Goal: Contribute content

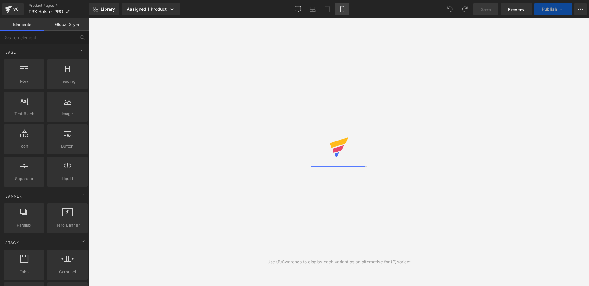
click at [337, 11] on link "Mobile" at bounding box center [341, 9] width 15 height 12
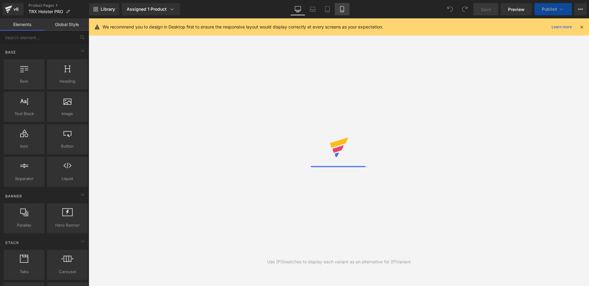
click at [343, 8] on icon at bounding box center [342, 9] width 6 height 6
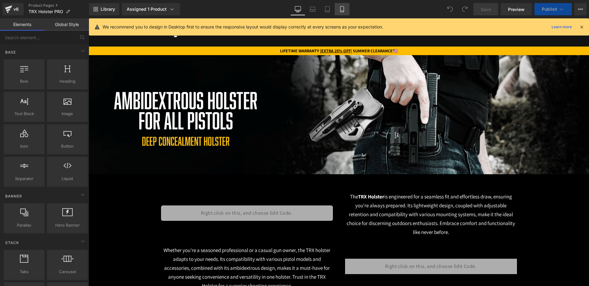
click at [342, 8] on icon at bounding box center [342, 9] width 6 height 6
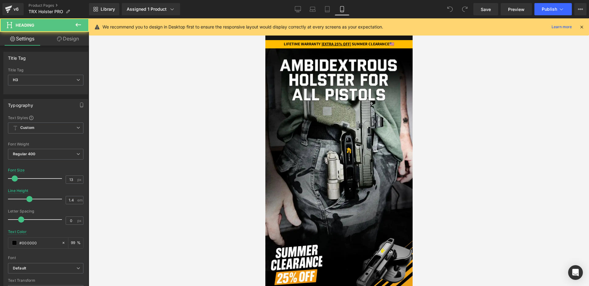
click at [384, 44] on strong "LIFETIME WARRANTY | EXTRA 25% OFF | SUMMER CLEARANCE" at bounding box center [335, 43] width 105 height 5
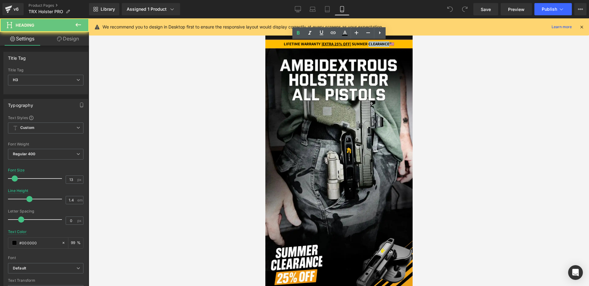
click at [384, 44] on strong "LIFETIME WARRANTY | EXTRA 25% OFF | SUMMER CLEARANCE" at bounding box center [335, 43] width 105 height 5
drag, startPoint x: 402, startPoint y: 44, endPoint x: 354, endPoint y: 45, distance: 48.1
click at [354, 45] on div "LIFETIME WARRANTY | EXTRA 25% OFF | SUMMER CLEARANCE 🇺🇸" at bounding box center [338, 44] width 147 height 6
paste div
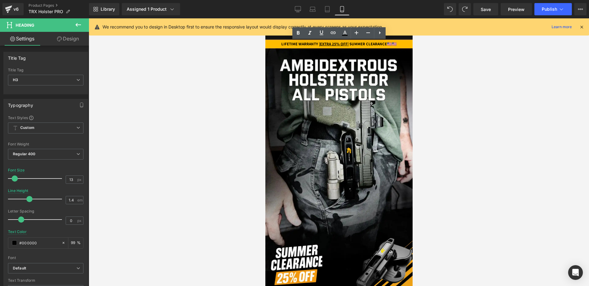
drag, startPoint x: 399, startPoint y: 44, endPoint x: 351, endPoint y: 44, distance: 48.1
click at [351, 44] on div "LIFETIME WARRANTY | EXTRA 25% OFF | SUMMER CLEARANCE 🇺🇸 🇺🇸" at bounding box center [338, 44] width 147 height 6
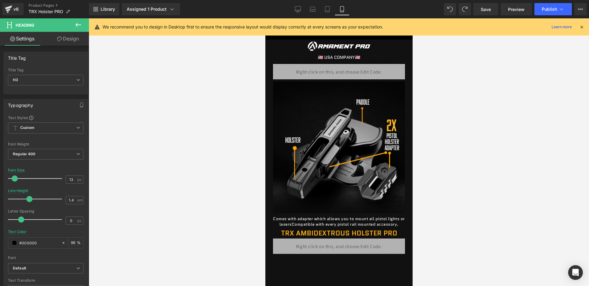
scroll to position [275, 0]
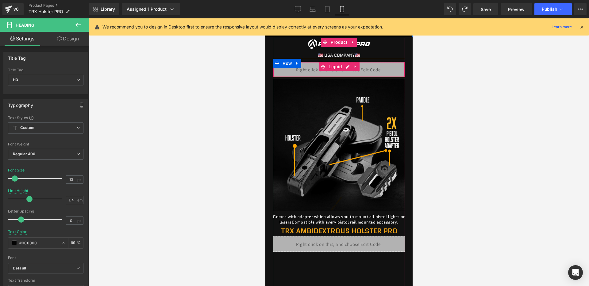
click at [359, 71] on div "Liquid" at bounding box center [338, 69] width 132 height 15
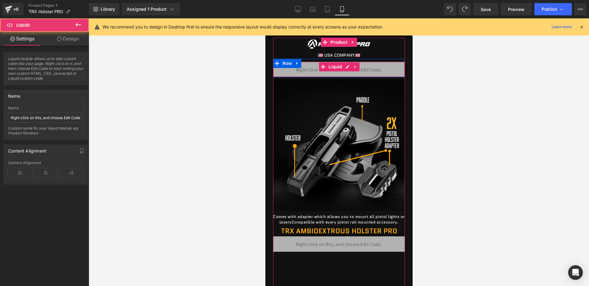
click at [347, 69] on div "Liquid" at bounding box center [338, 69] width 132 height 15
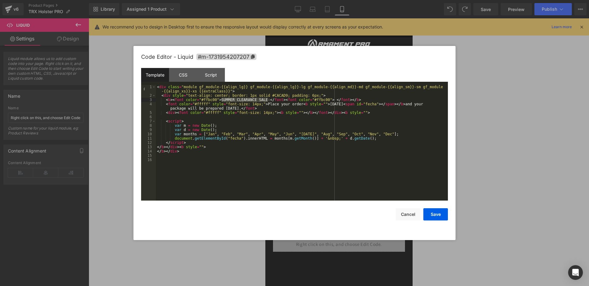
drag, startPoint x: 267, startPoint y: 101, endPoint x: 222, endPoint y: 99, distance: 44.8
click at [222, 99] on div "< div class = "module gf_module-{{align_lg}} gf_module-{{align_lg}}-lg gf_modul…" at bounding box center [302, 149] width 292 height 129
click at [443, 218] on button "Save" at bounding box center [435, 214] width 25 height 12
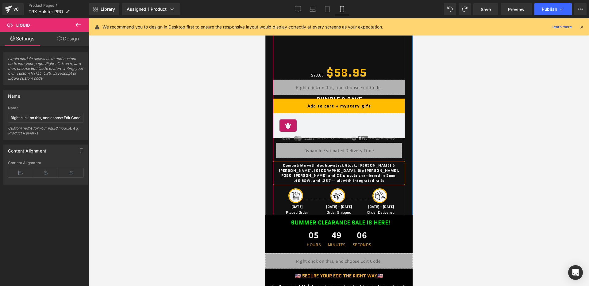
scroll to position [525, 0]
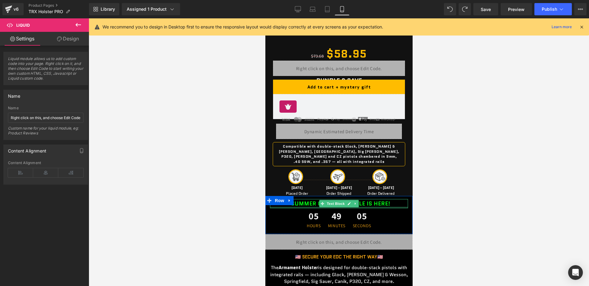
click at [359, 202] on div "SUMMER CLEARANCE SALE IS HERE! Text Block" at bounding box center [338, 204] width 138 height 10
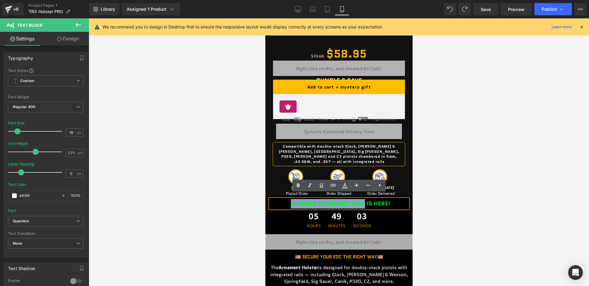
drag, startPoint x: 363, startPoint y: 198, endPoint x: 289, endPoint y: 200, distance: 73.6
click at [289, 200] on div "SUMMER CLEARANCE SALE IS HERE!" at bounding box center [338, 204] width 138 height 10
paste div
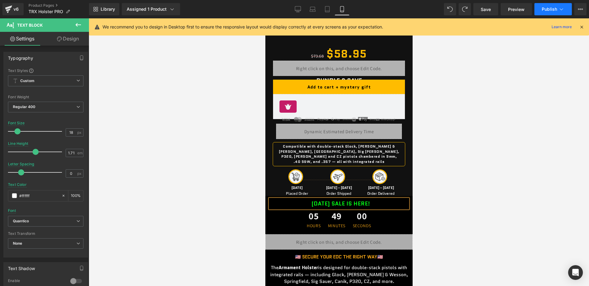
click at [543, 8] on span "Publish" at bounding box center [548, 9] width 15 height 5
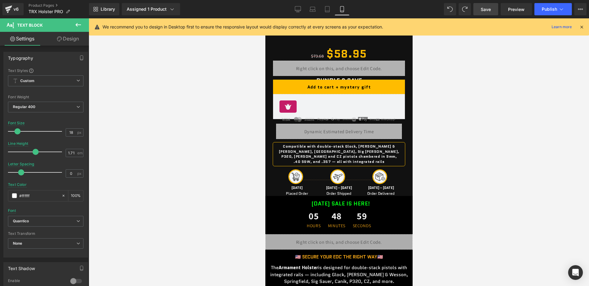
click at [494, 13] on link "Save" at bounding box center [485, 9] width 25 height 12
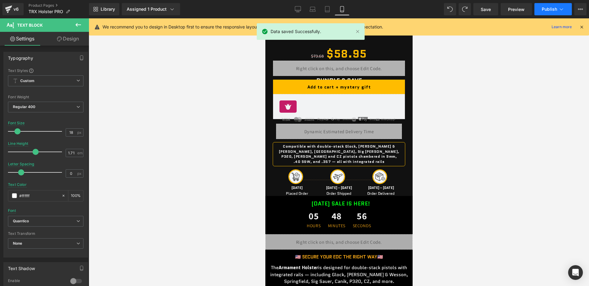
click at [548, 9] on span "Publish" at bounding box center [548, 9] width 15 height 5
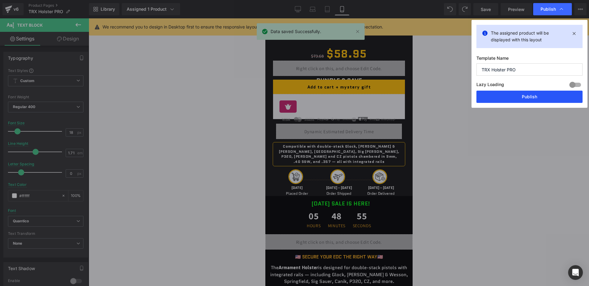
click at [503, 97] on button "Publish" at bounding box center [529, 97] width 106 height 12
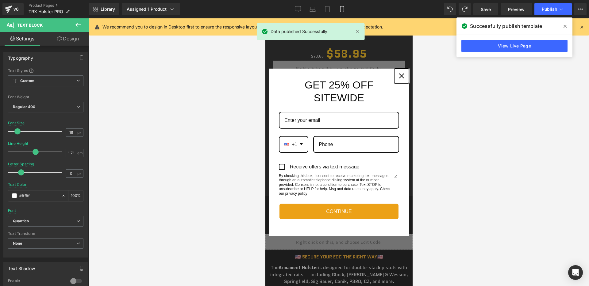
click at [398, 74] on div "Close" at bounding box center [401, 76] width 10 height 10
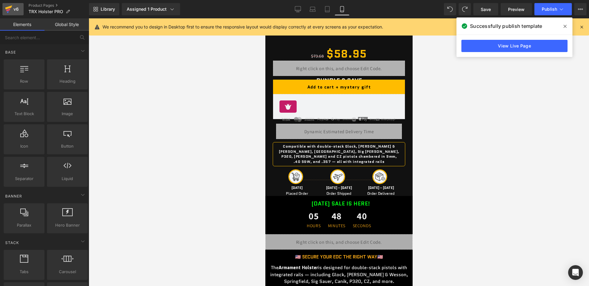
click at [15, 6] on div "v6" at bounding box center [16, 9] width 8 height 8
